Goal: Task Accomplishment & Management: Manage account settings

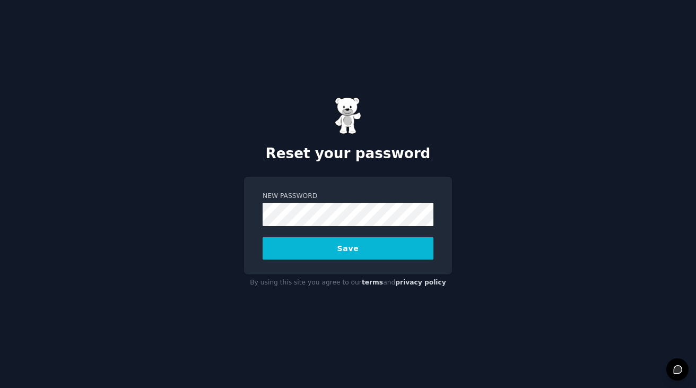
click at [262, 237] on button "Save" at bounding box center [347, 248] width 171 height 22
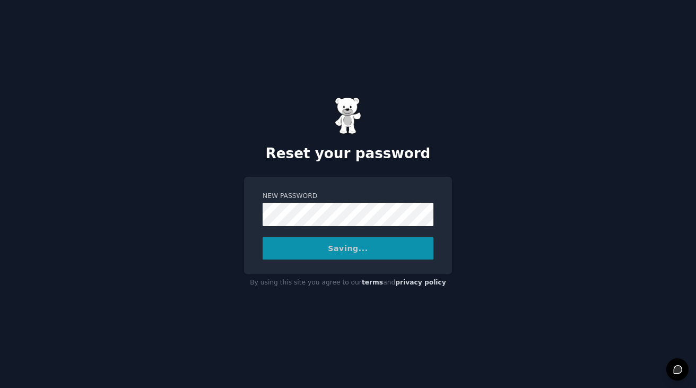
click at [301, 251] on div "Saving..." at bounding box center [347, 248] width 171 height 22
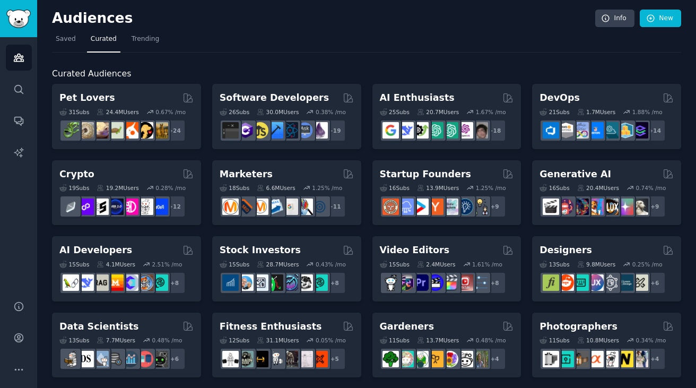
scroll to position [4, 0]
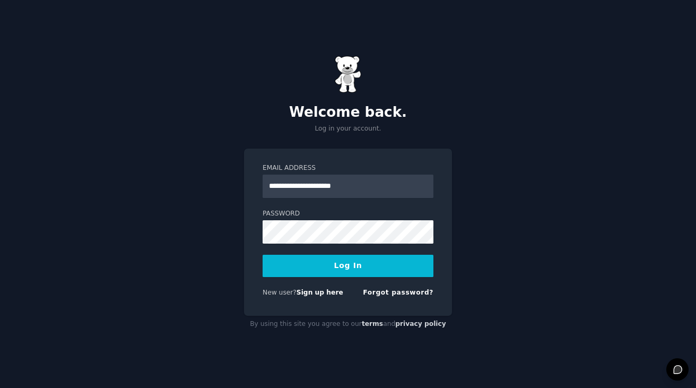
type input "**********"
click at [262, 254] on button "Log In" at bounding box center [347, 265] width 171 height 22
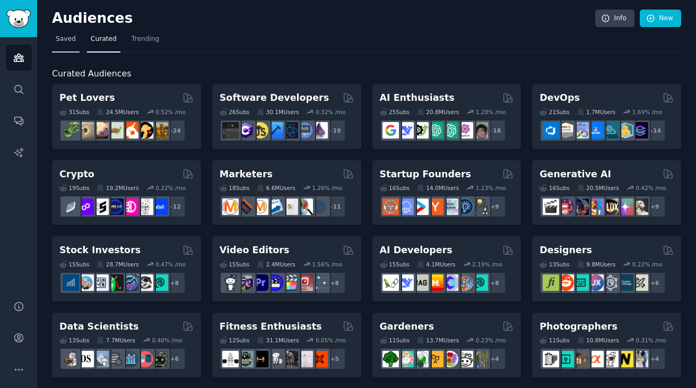
click at [62, 43] on link "Saved" at bounding box center [66, 42] width 28 height 22
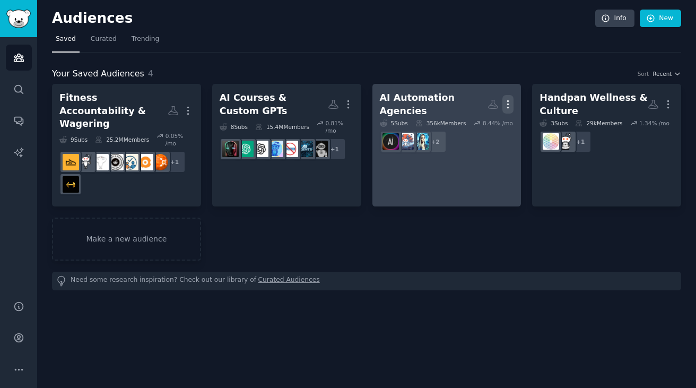
click at [508, 101] on icon "button" at bounding box center [507, 104] width 1 height 7
click at [479, 104] on p "View" at bounding box center [475, 107] width 17 height 11
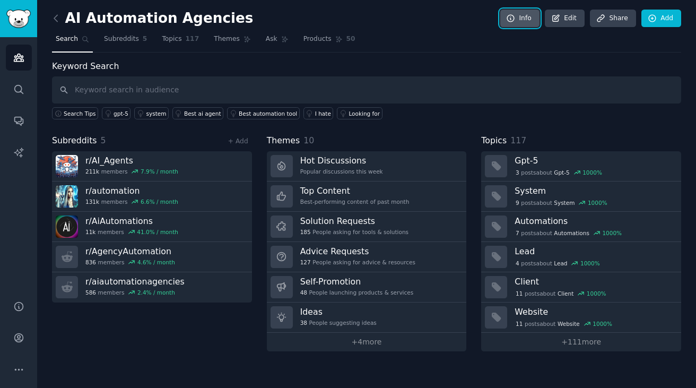
click at [510, 20] on icon at bounding box center [511, 19] width 10 height 10
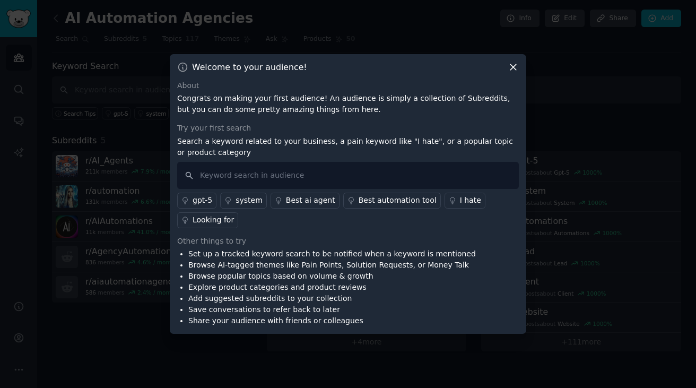
click at [514, 68] on icon at bounding box center [513, 67] width 6 height 6
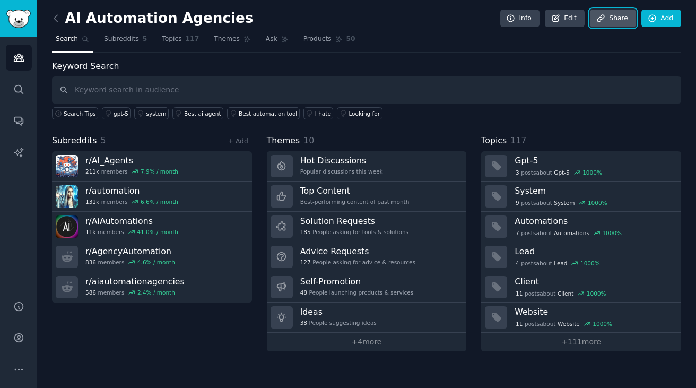
click at [603, 11] on link "Share" at bounding box center [613, 19] width 46 height 18
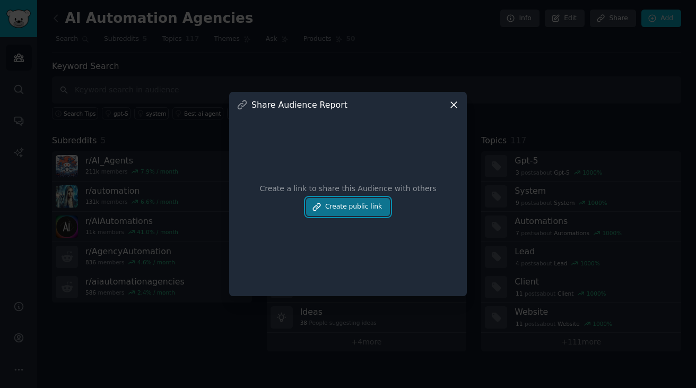
click at [355, 204] on button "Create public link" at bounding box center [348, 207] width 84 height 18
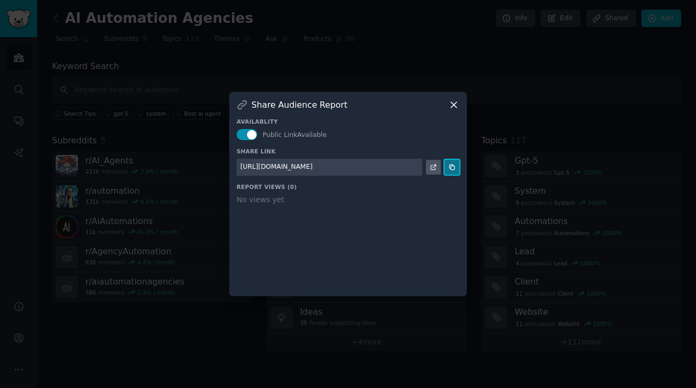
click at [450, 168] on icon at bounding box center [451, 166] width 5 height 5
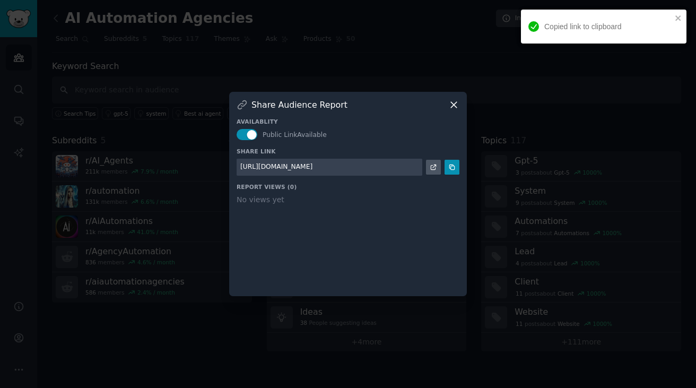
click at [452, 107] on icon at bounding box center [453, 104] width 11 height 11
